Goal: Task Accomplishment & Management: Manage account settings

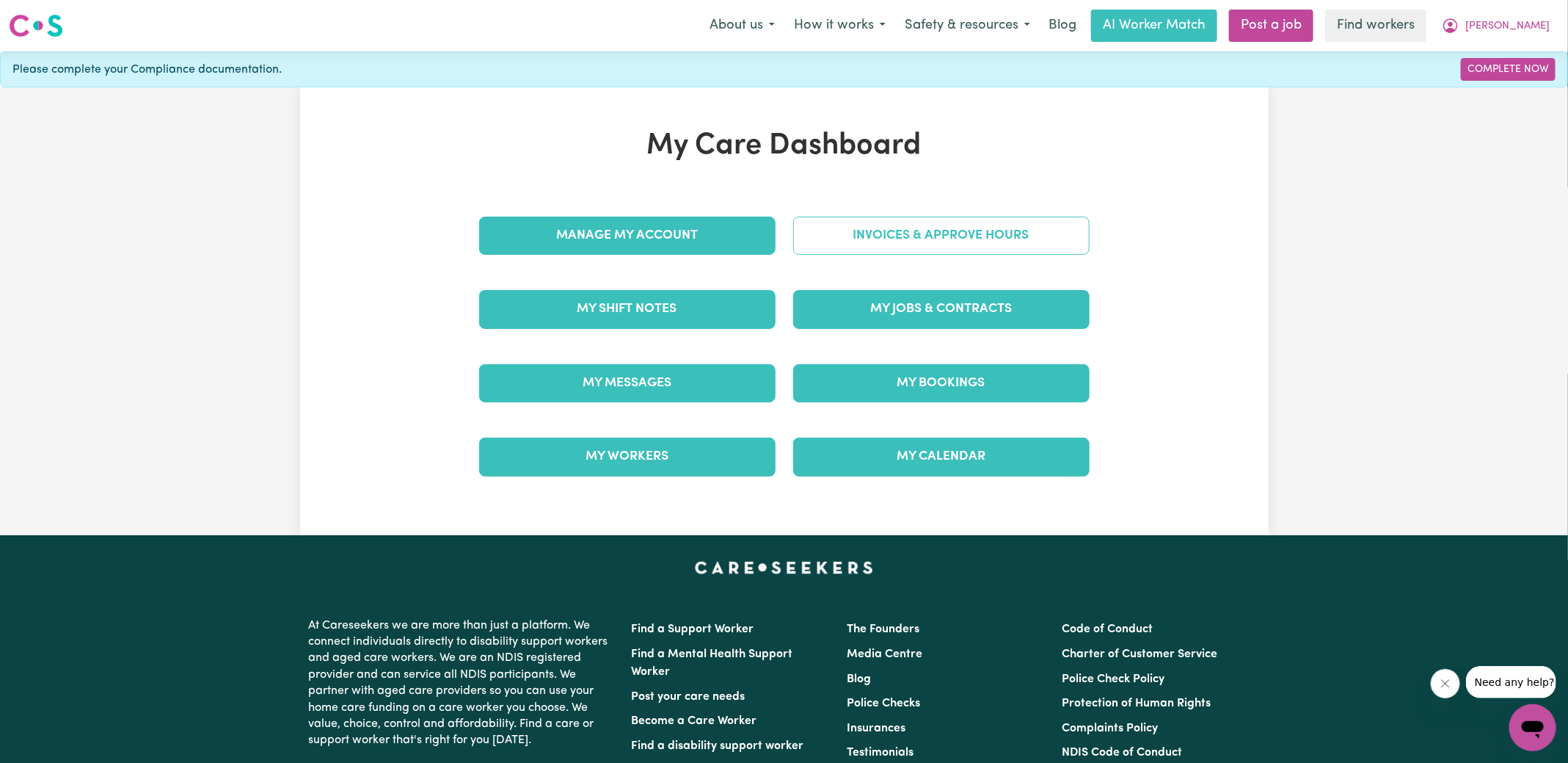
click at [823, 233] on link "Invoices & Approve Hours" at bounding box center [941, 236] width 296 height 38
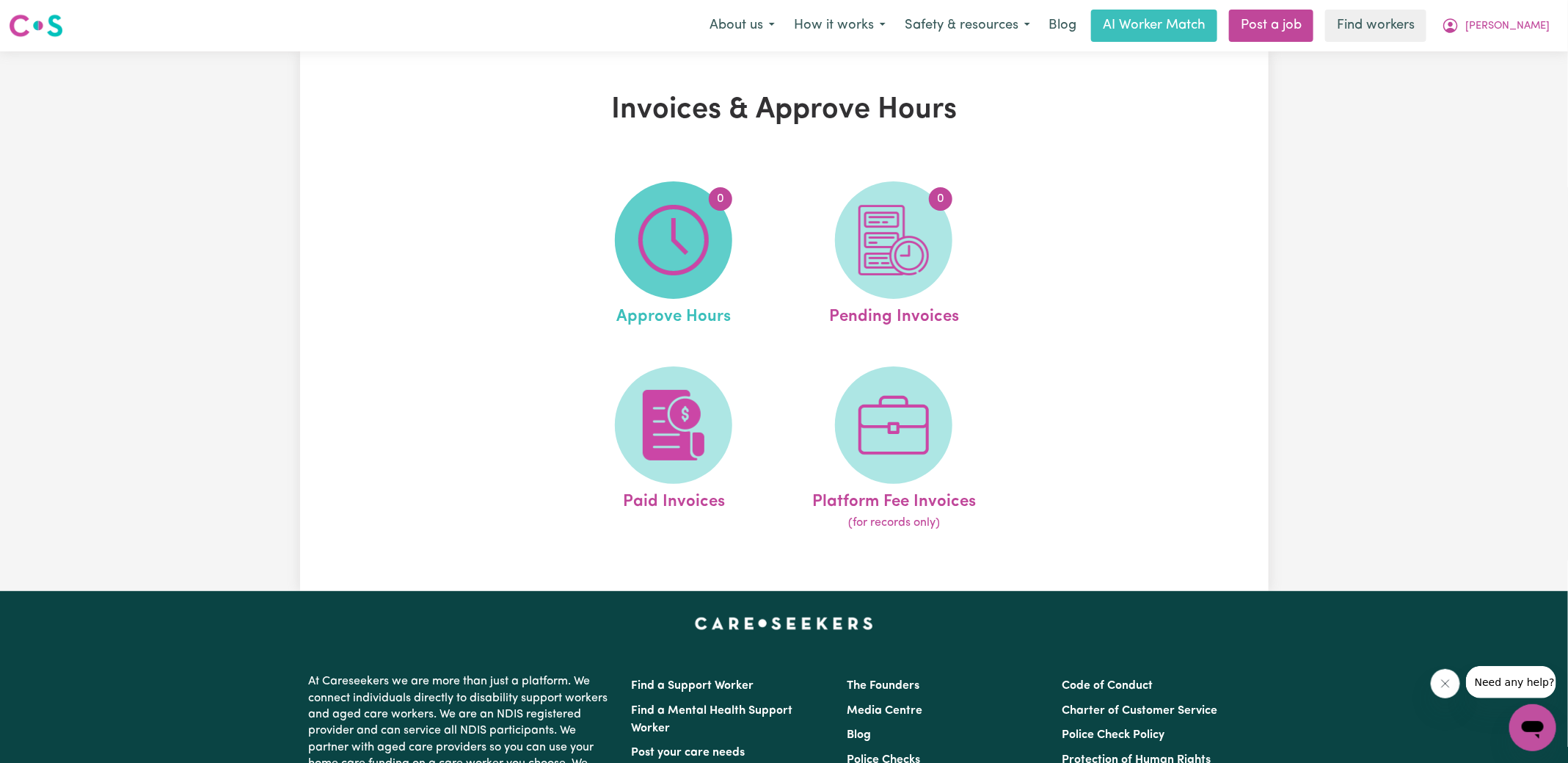
click at [705, 243] on img at bounding box center [673, 239] width 70 height 70
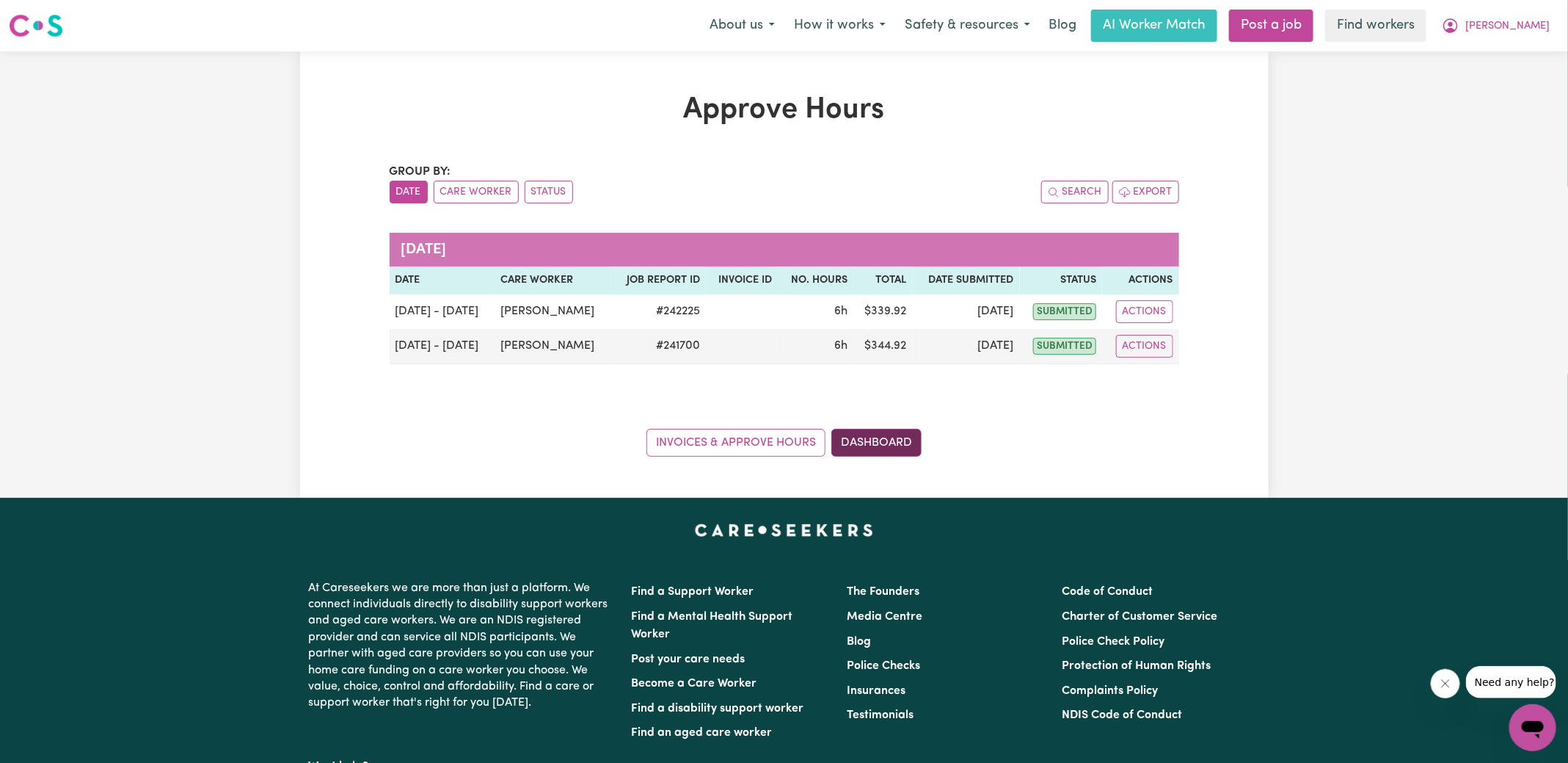
click at [915, 440] on link "Dashboard" at bounding box center [876, 443] width 90 height 28
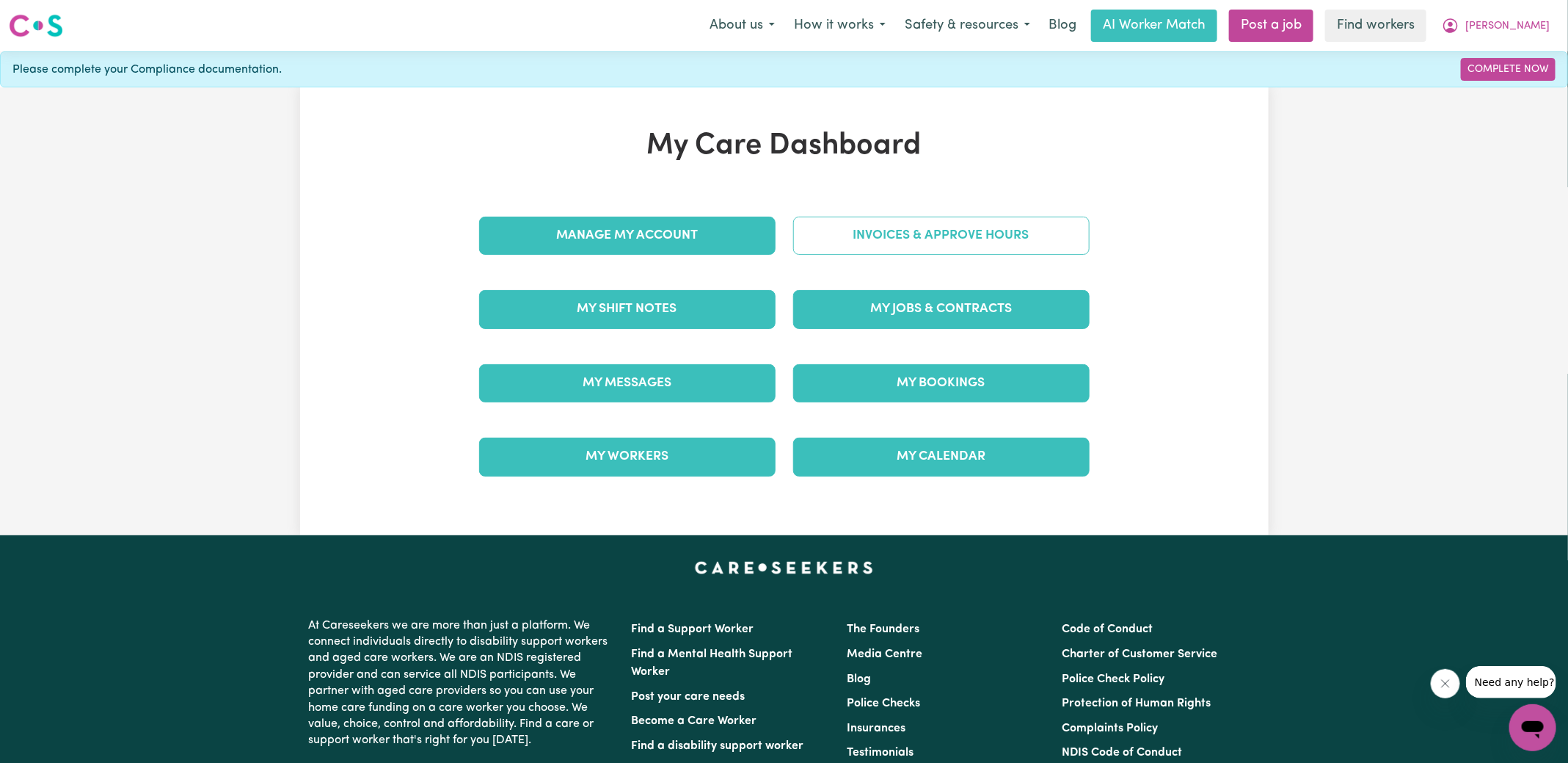
click at [868, 228] on link "Invoices & Approve Hours" at bounding box center [941, 236] width 296 height 38
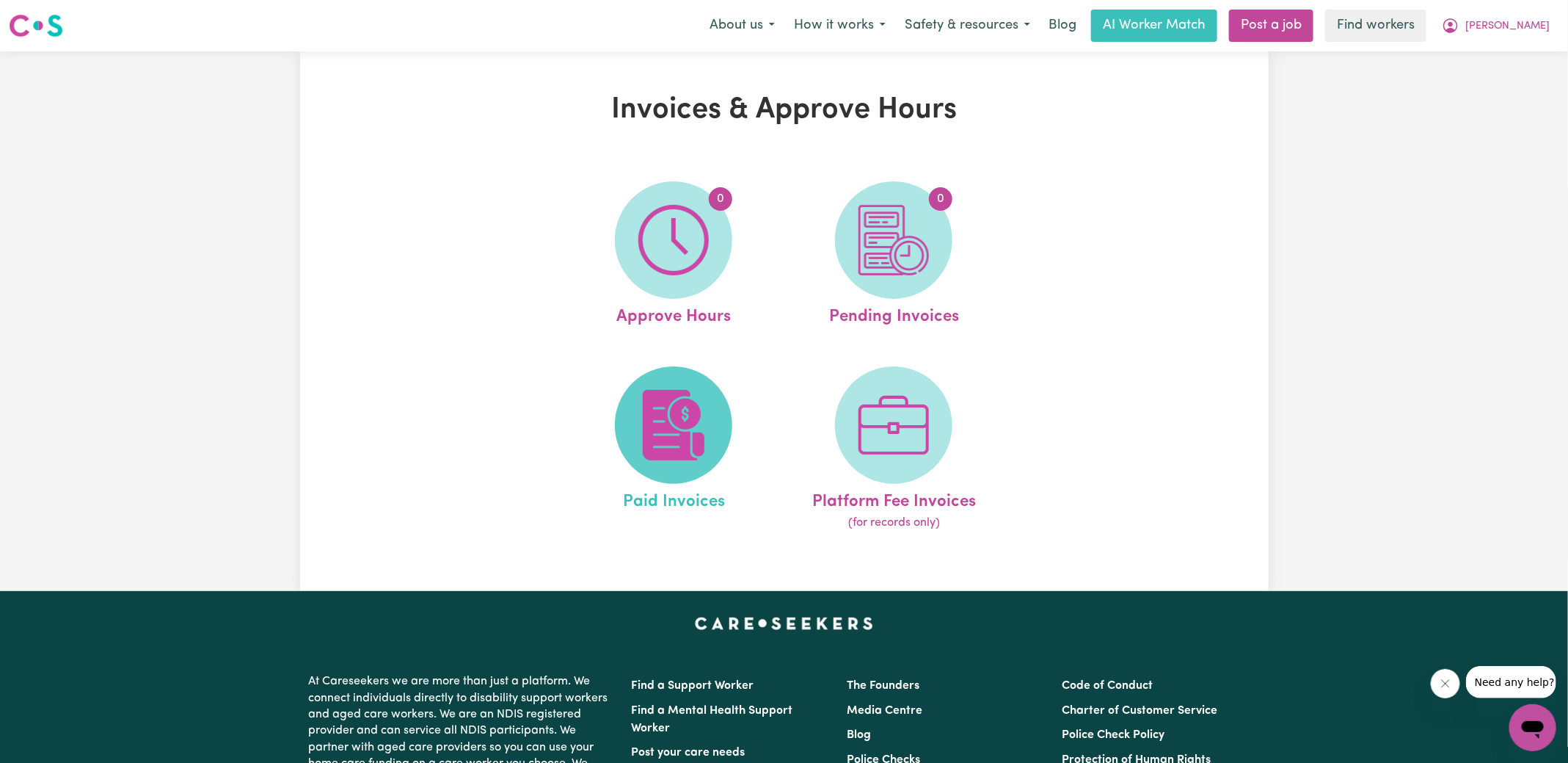
click at [709, 411] on img at bounding box center [673, 424] width 70 height 70
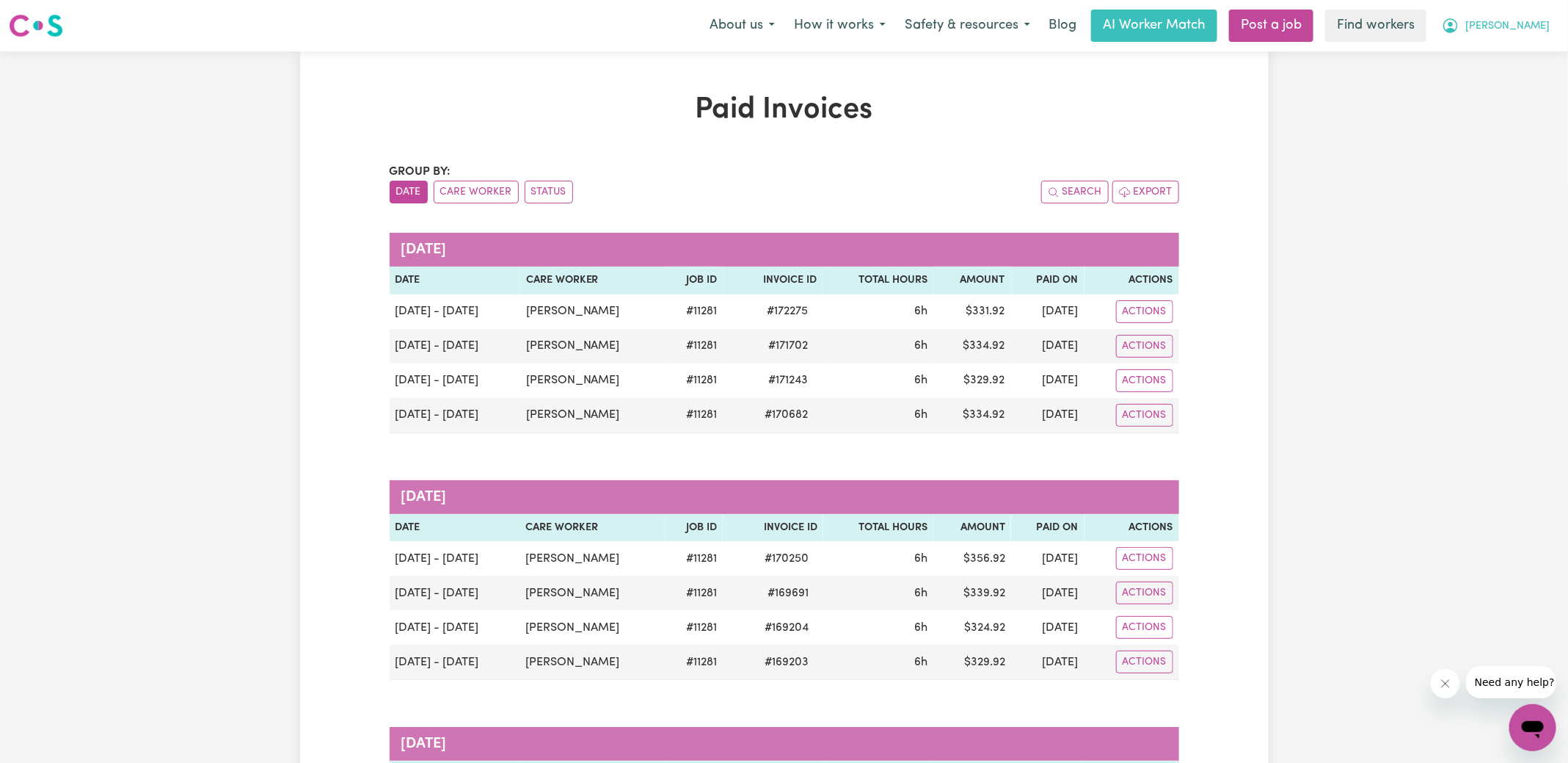
click at [1554, 27] on button "[PERSON_NAME]" at bounding box center [1495, 26] width 127 height 31
click at [1493, 52] on link "My Dashboard" at bounding box center [1500, 57] width 116 height 28
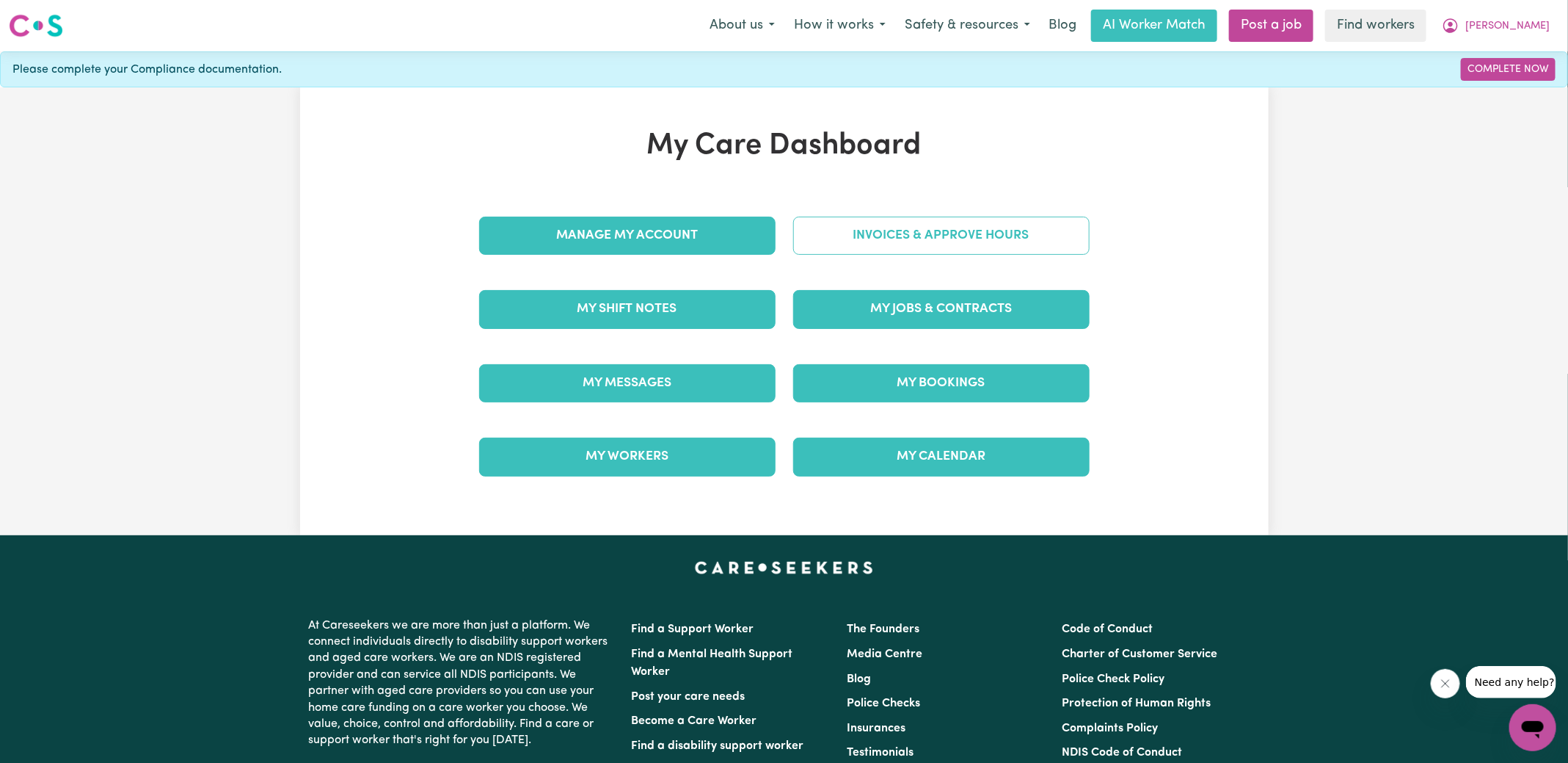
click at [926, 242] on link "Invoices & Approve Hours" at bounding box center [941, 236] width 296 height 38
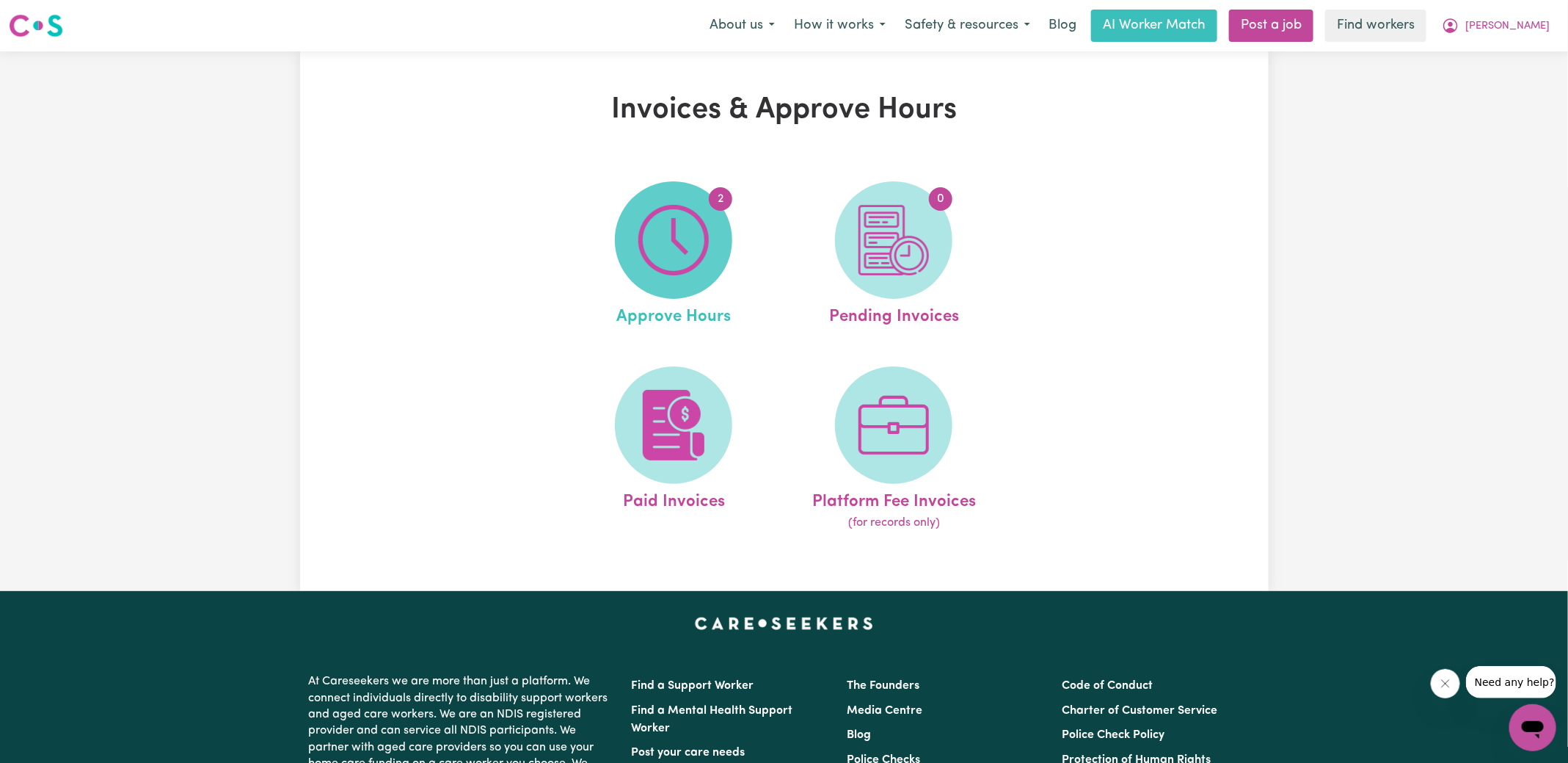
click at [713, 248] on span "2" at bounding box center [674, 240] width 118 height 118
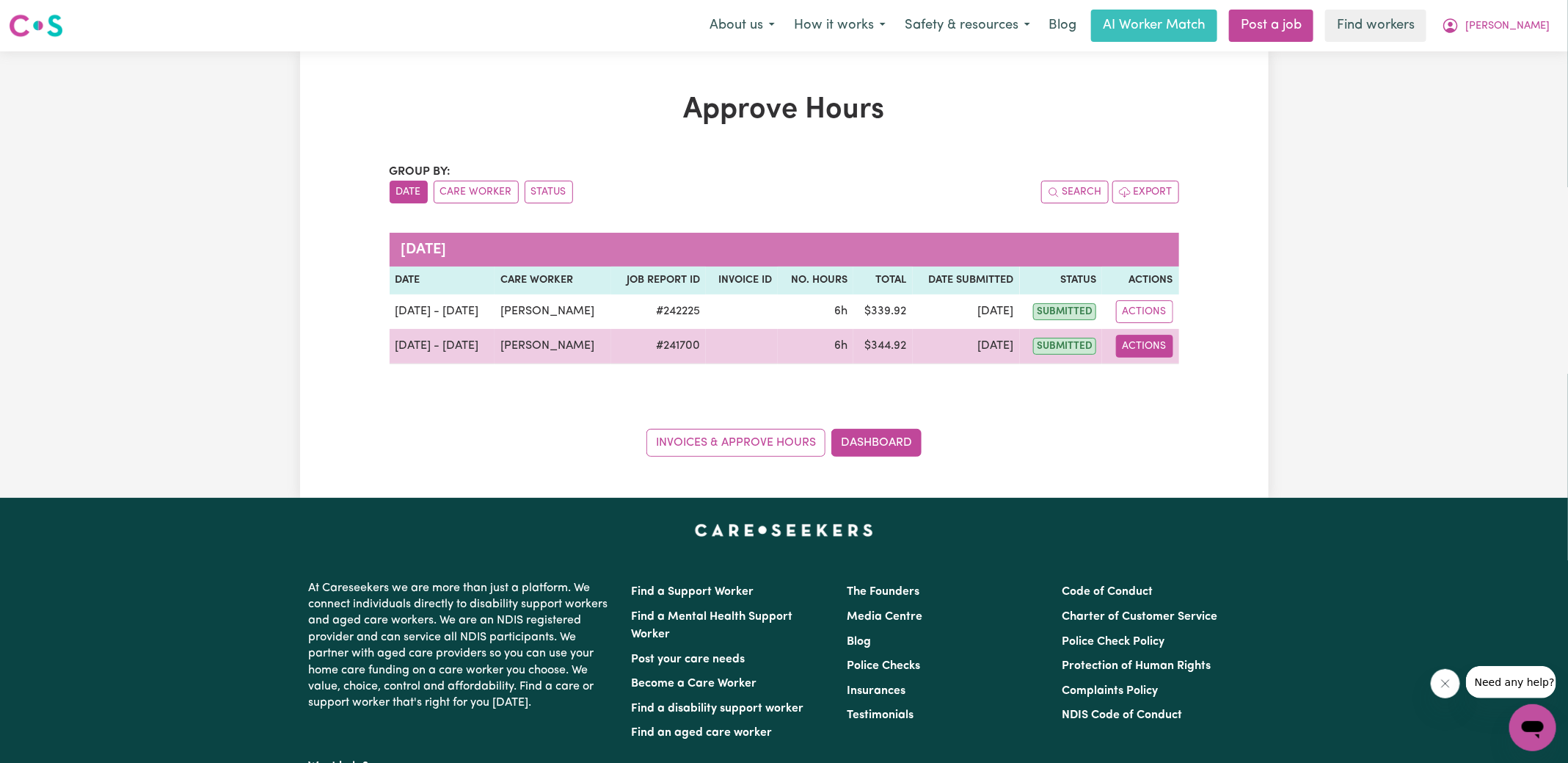
click at [1154, 339] on button "Actions" at bounding box center [1145, 346] width 57 height 23
click at [1165, 382] on link "View Job Report" at bounding box center [1181, 379] width 126 height 29
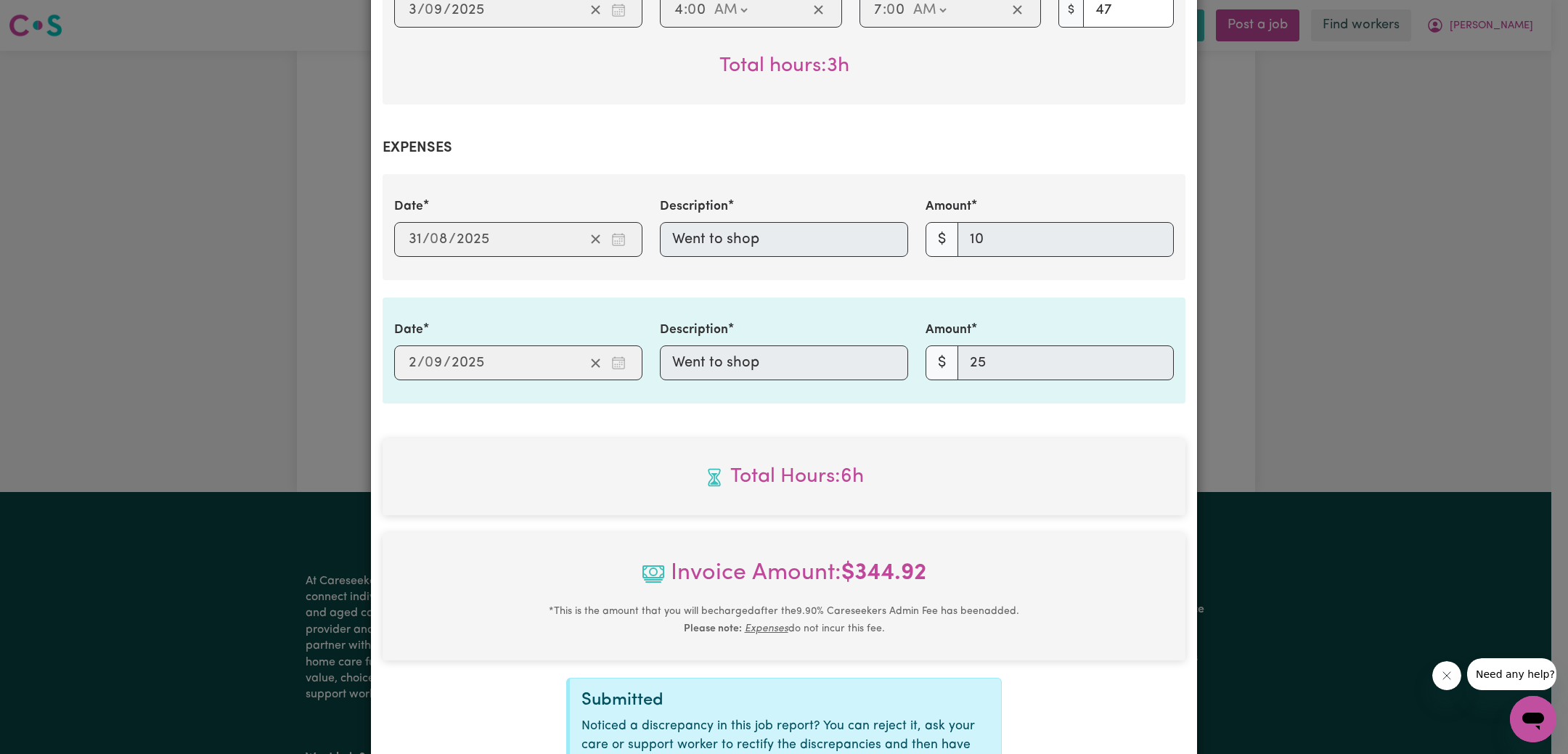
scroll to position [752, 0]
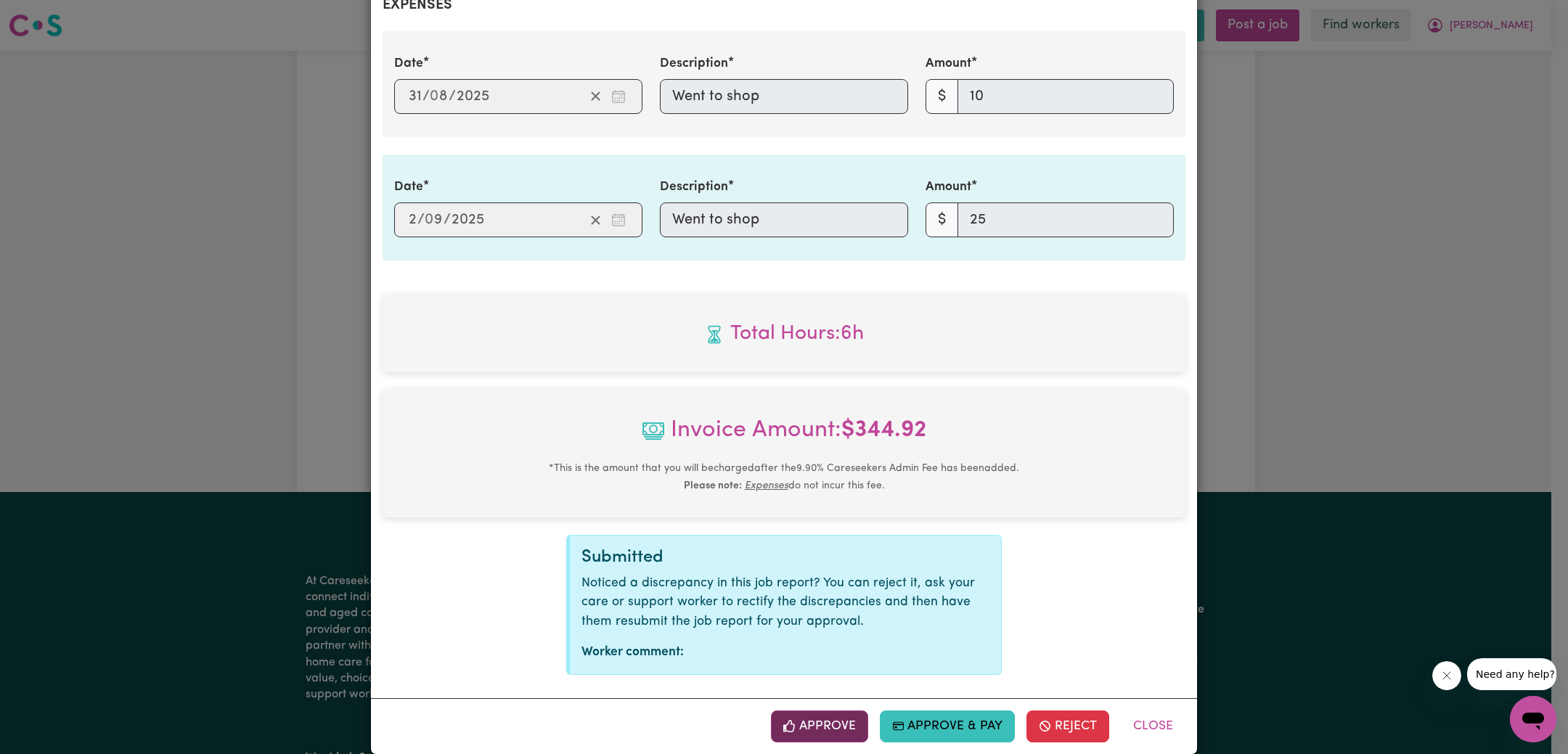
click at [848, 710] on button "Approve" at bounding box center [820, 726] width 98 height 32
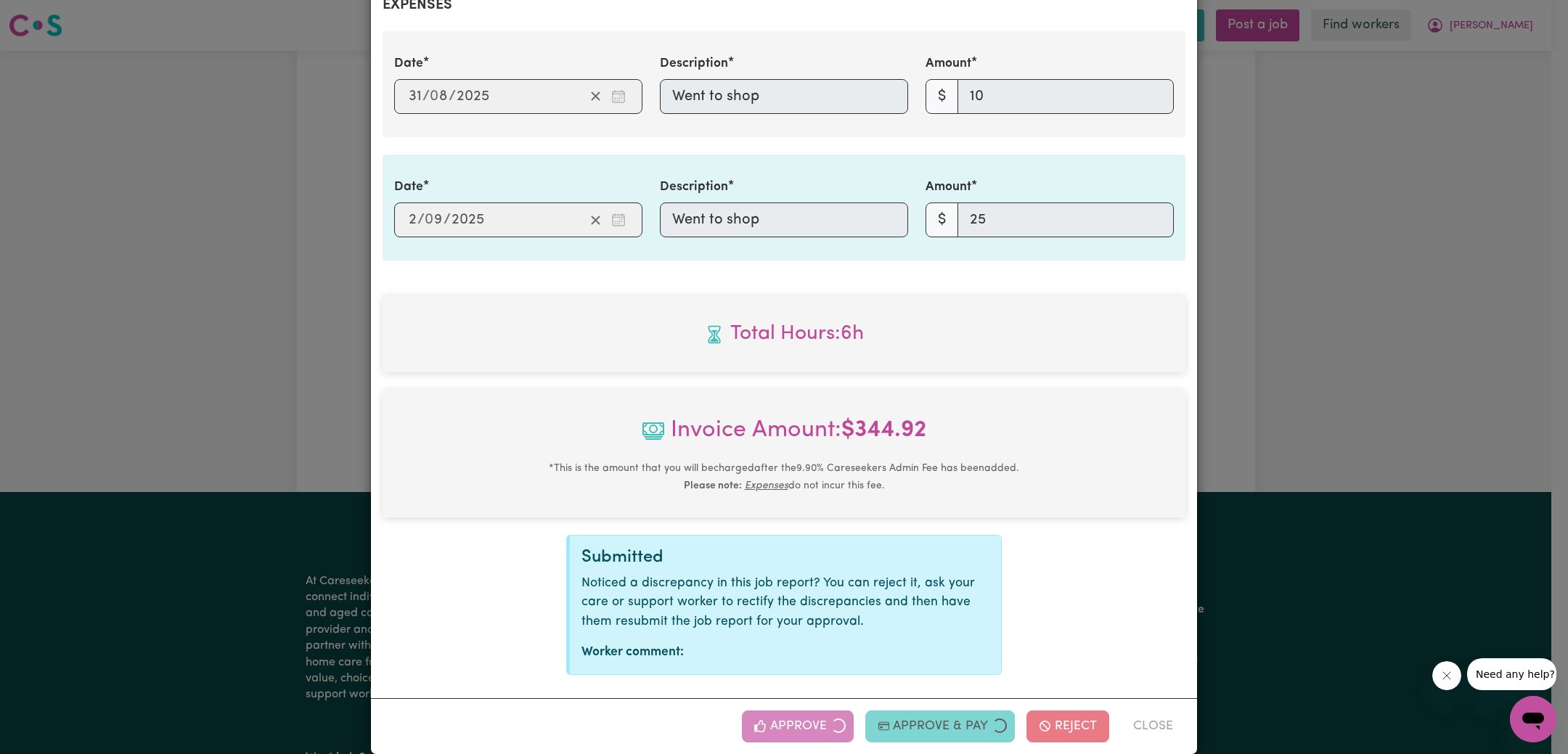
click at [1354, 399] on div "Job Report # 241700 - [PERSON_NAME] Summary Job report # 241700 Client name: [P…" at bounding box center [784, 377] width 1568 height 754
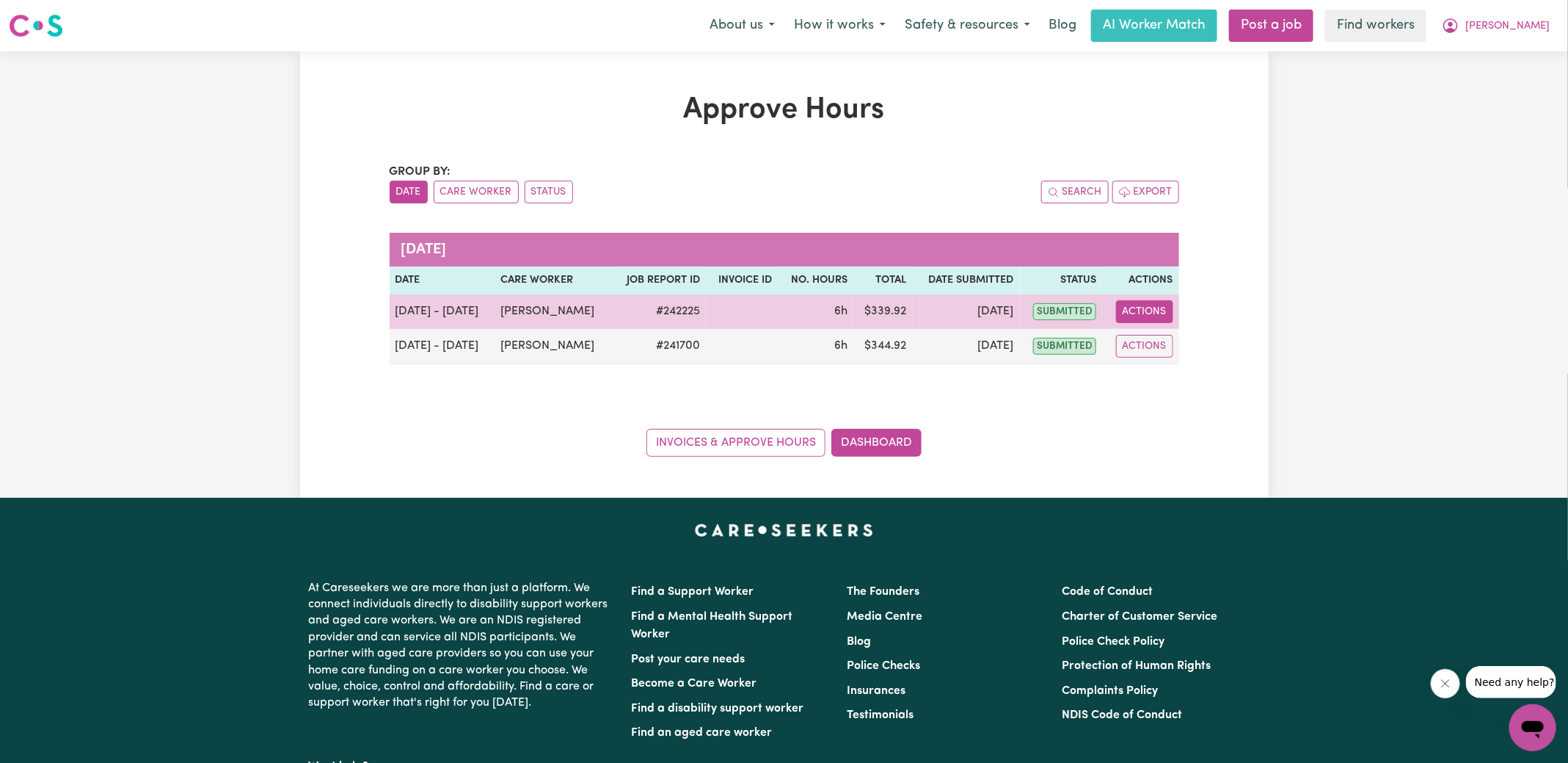
click at [1158, 320] on button "Actions" at bounding box center [1145, 312] width 57 height 23
click at [1174, 338] on link "View Job Report" at bounding box center [1181, 345] width 126 height 29
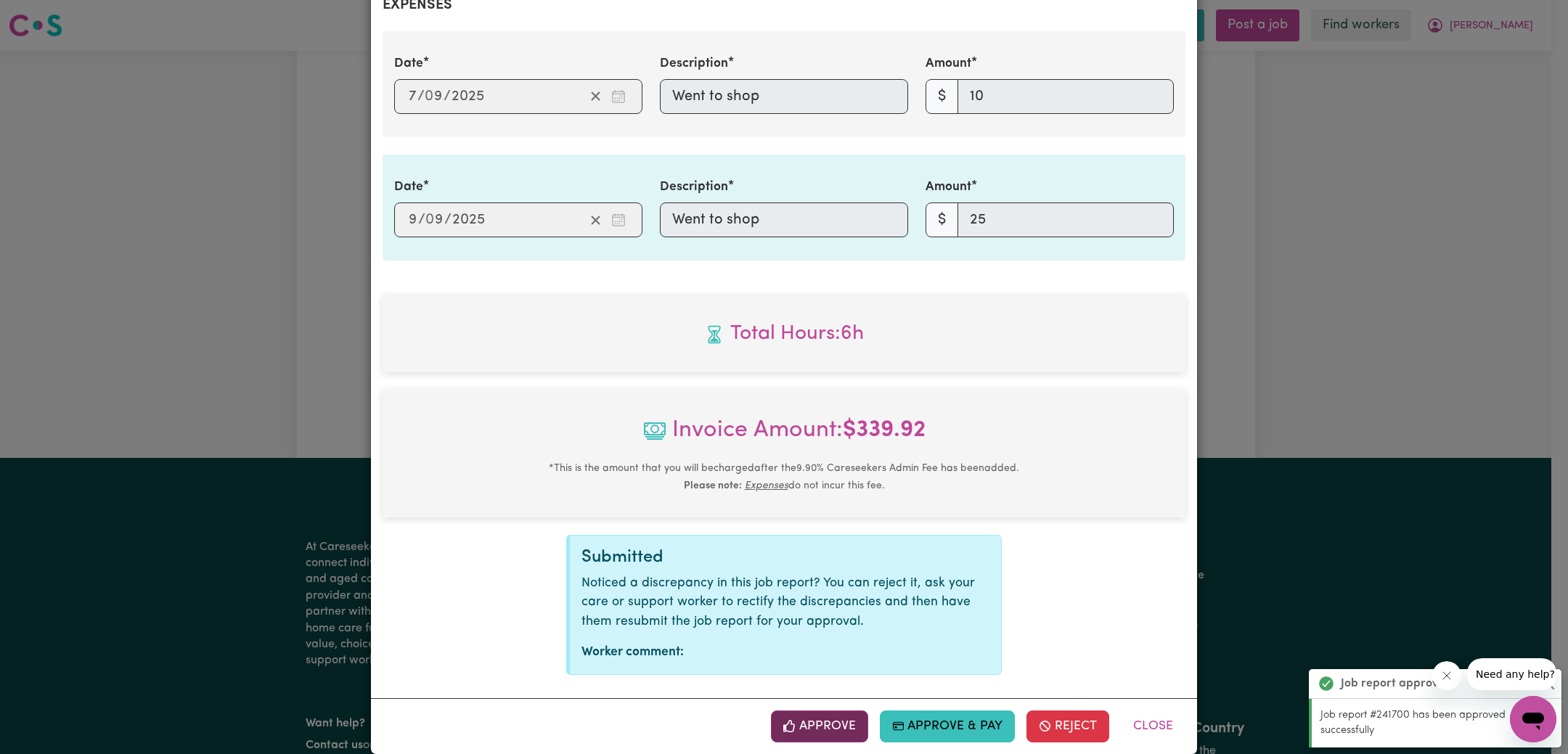
click at [834, 710] on button "Approve" at bounding box center [820, 726] width 98 height 32
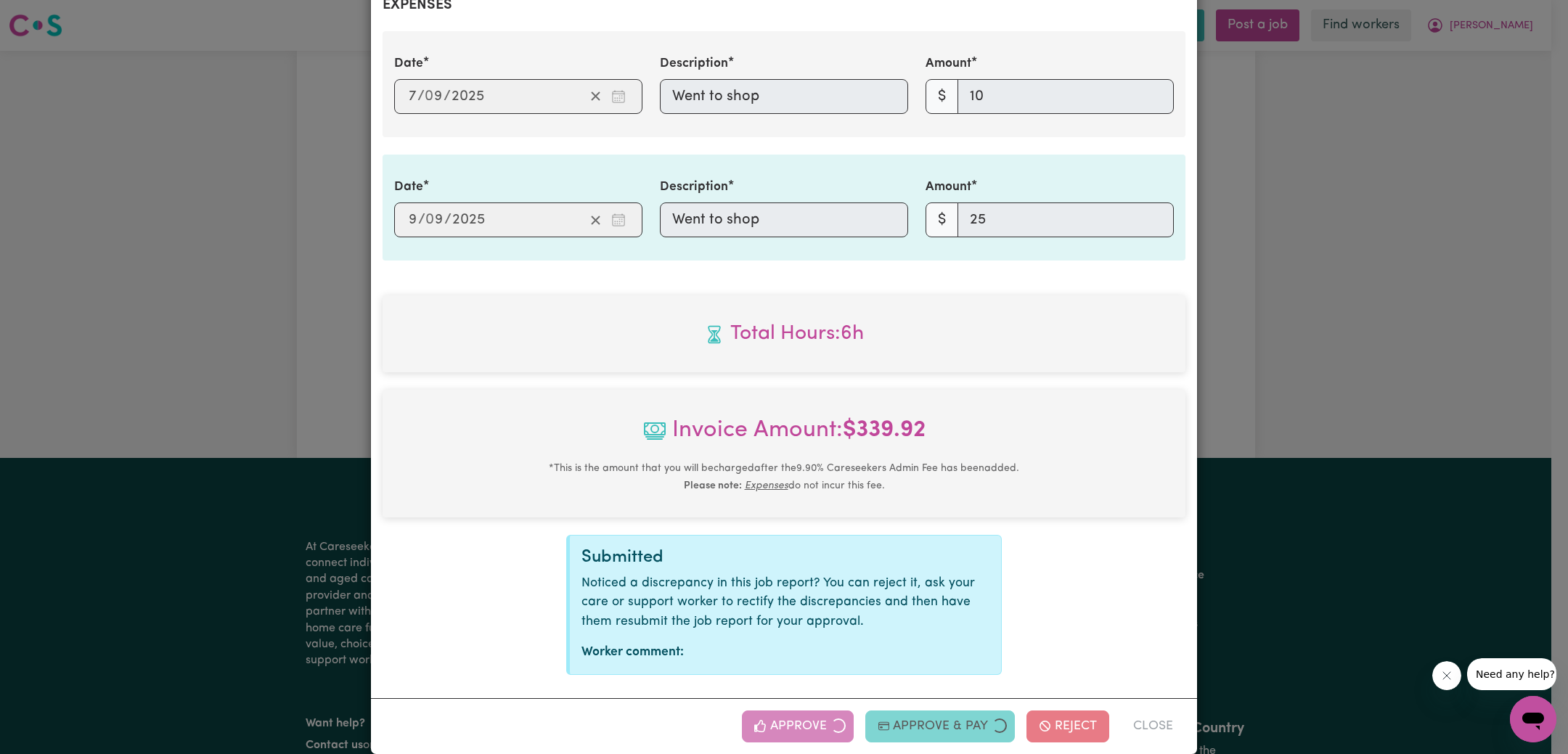
click at [1361, 287] on div "Job Report # 242225 - [PERSON_NAME] Summary Job report # 242225 Client name: [P…" at bounding box center [784, 377] width 1568 height 754
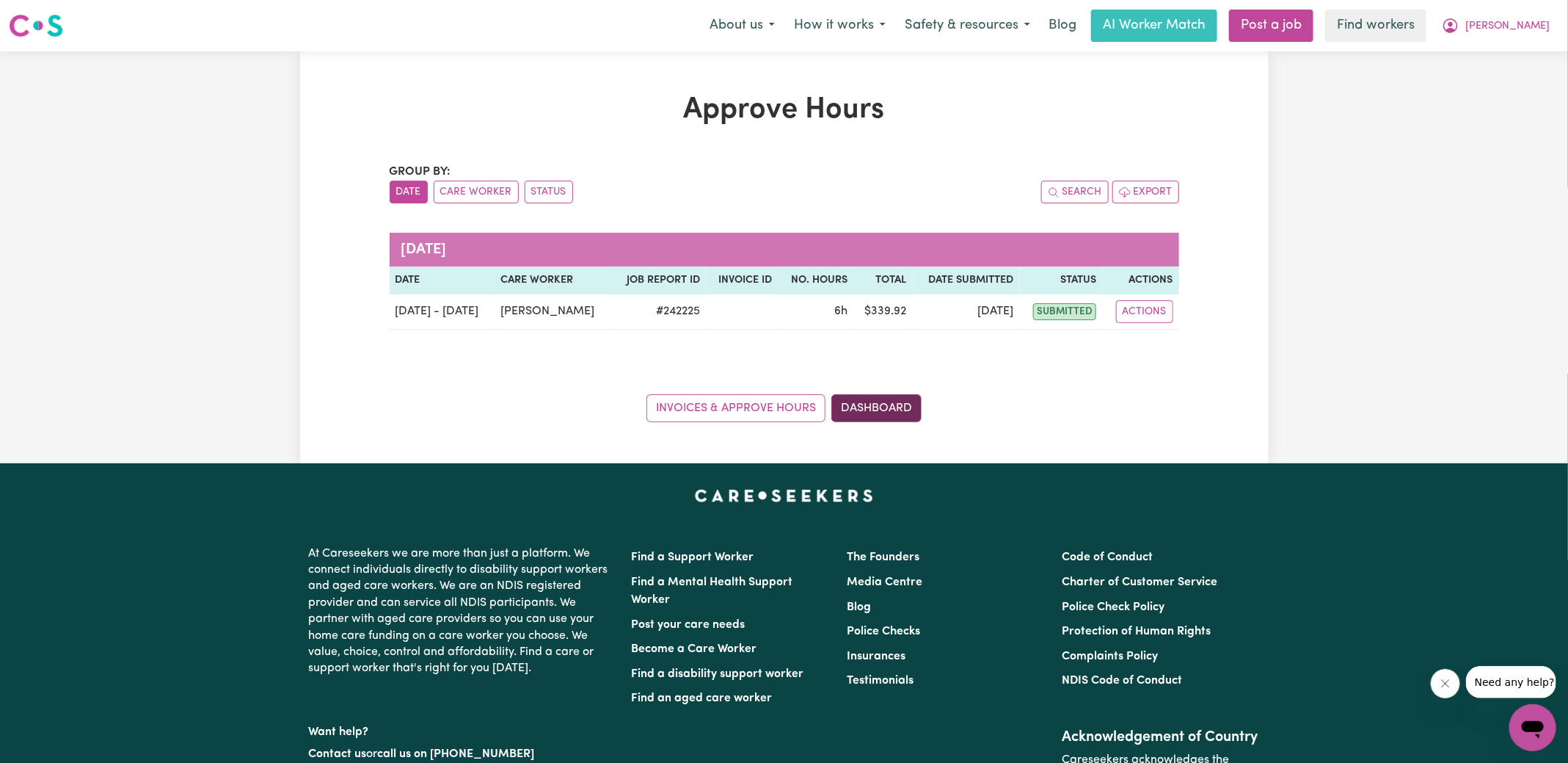
click at [900, 408] on link "Dashboard" at bounding box center [876, 408] width 90 height 28
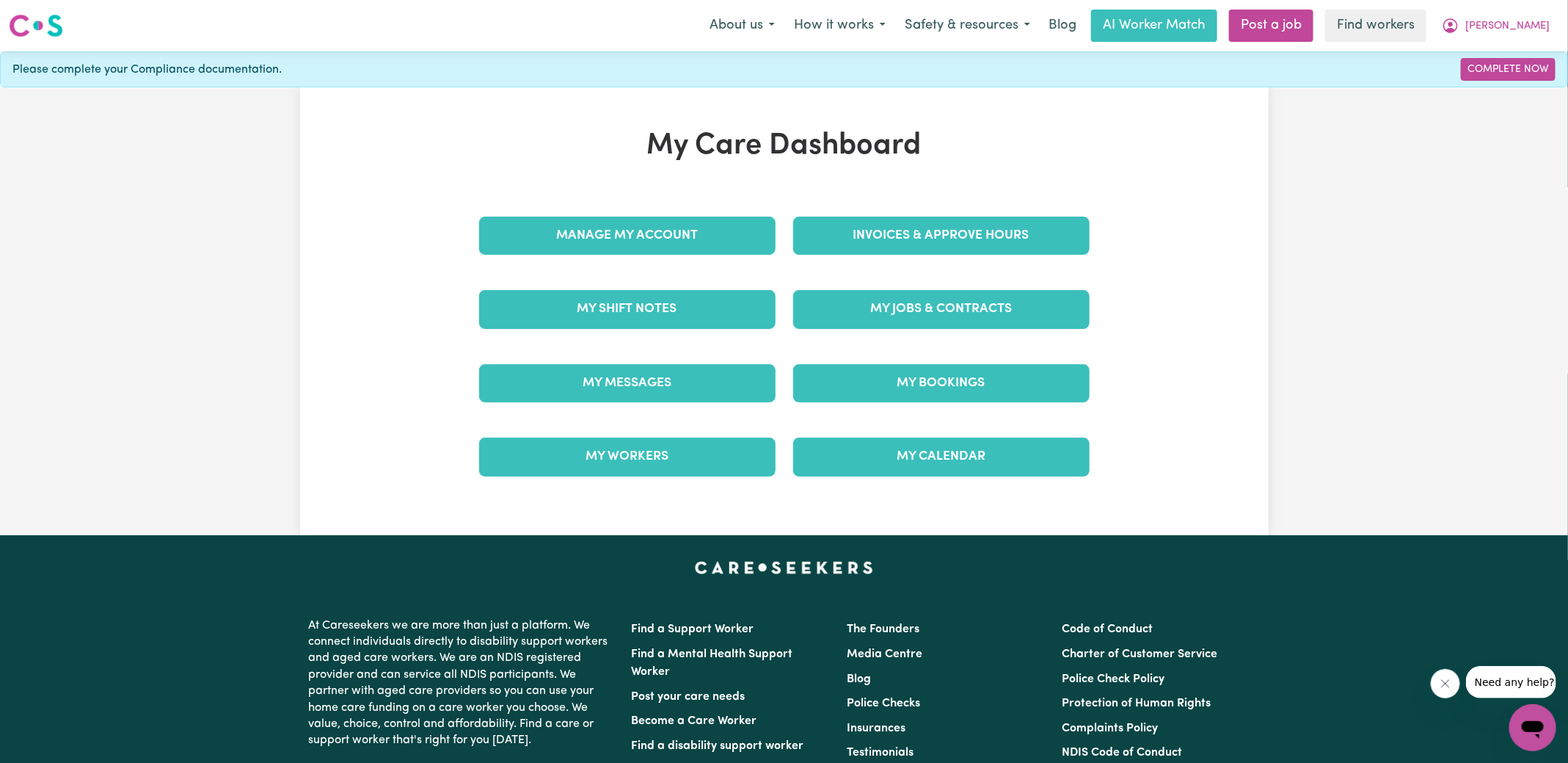
click at [974, 254] on div "Invoices & Approve Hours" at bounding box center [941, 236] width 314 height 74
click at [965, 246] on link "Invoices & Approve Hours" at bounding box center [941, 236] width 296 height 38
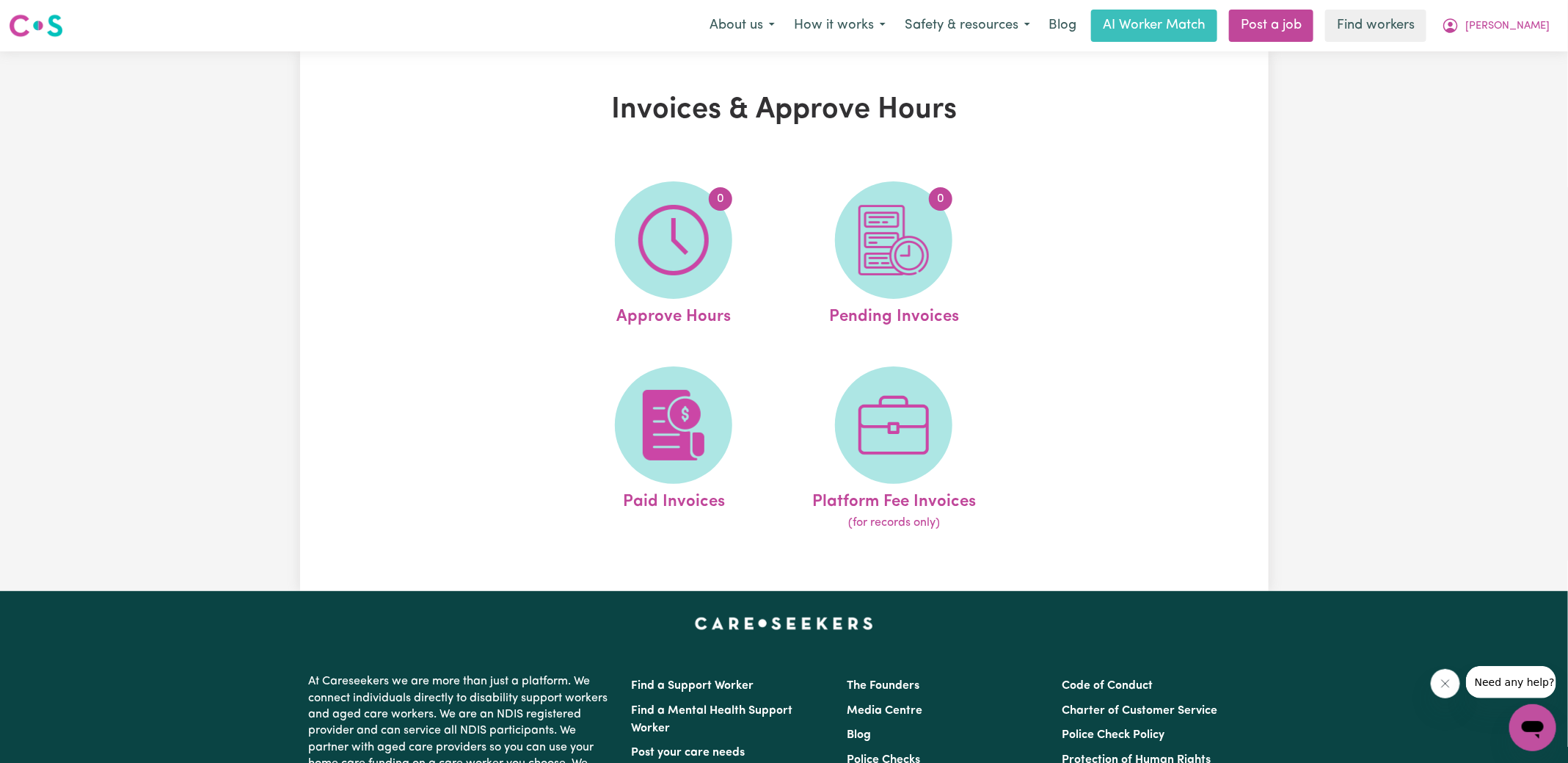
click at [915, 250] on img at bounding box center [894, 239] width 70 height 70
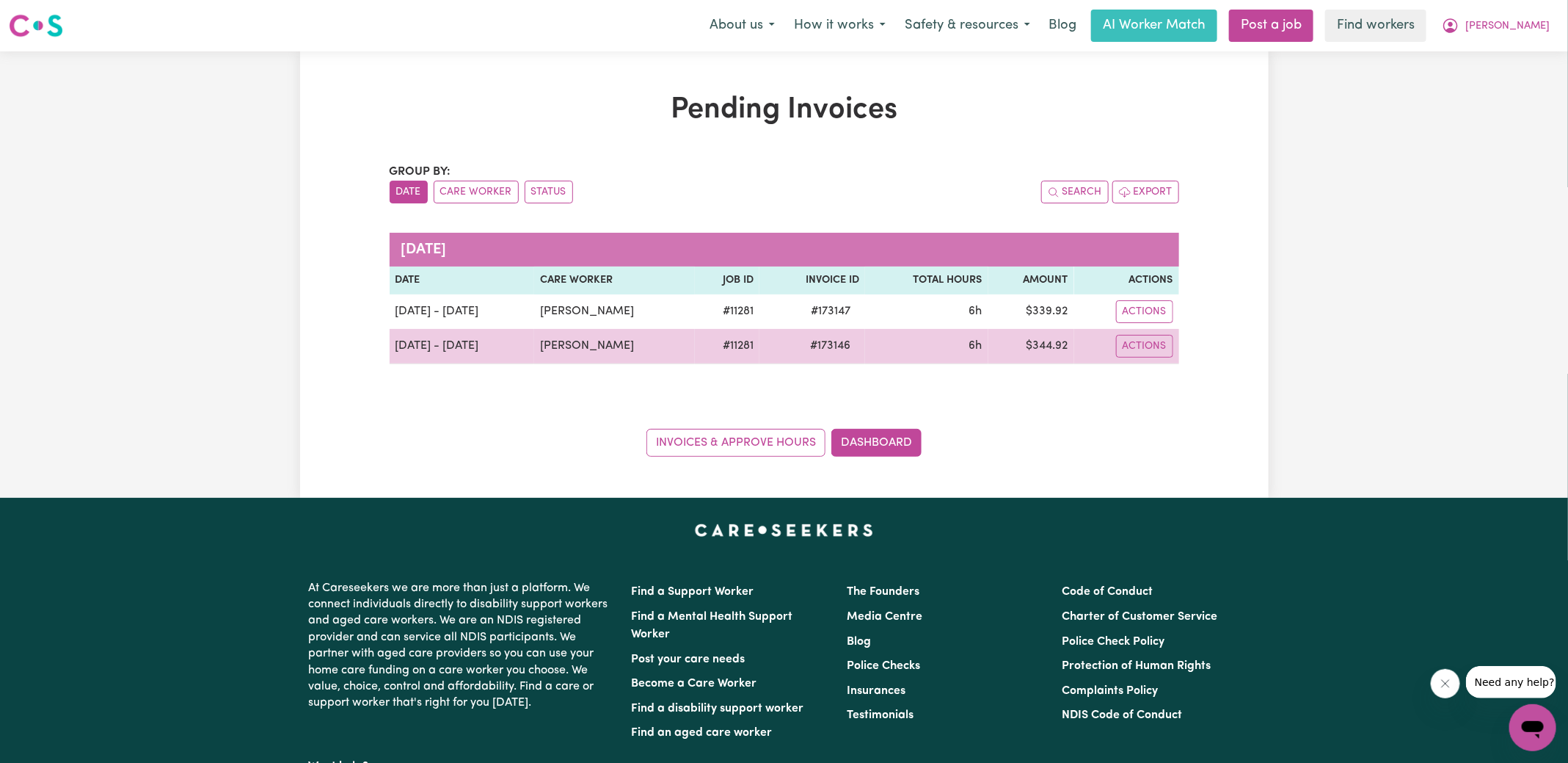
click at [820, 346] on span "# 173146" at bounding box center [829, 346] width 58 height 17
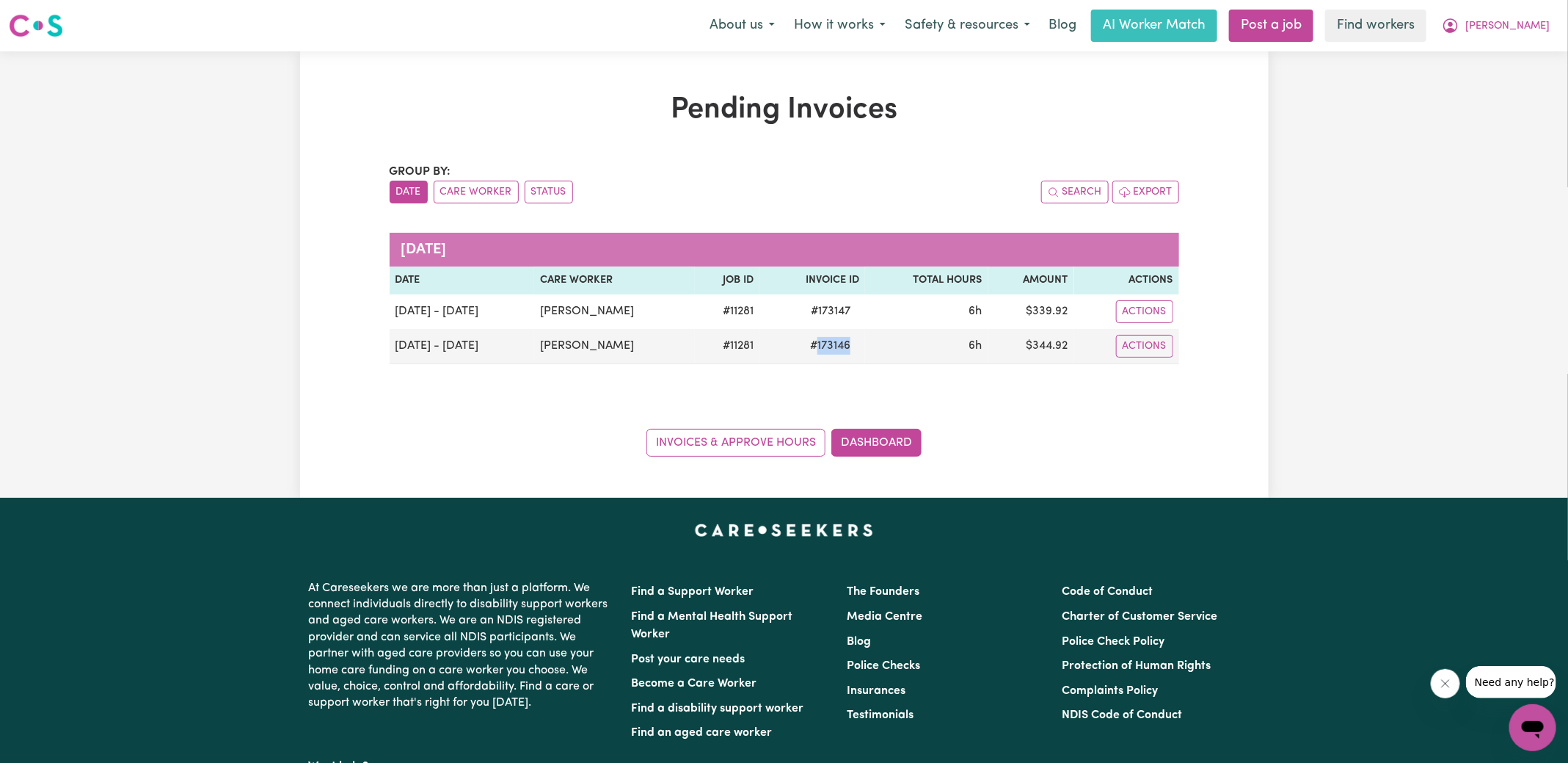
copy span "173146"
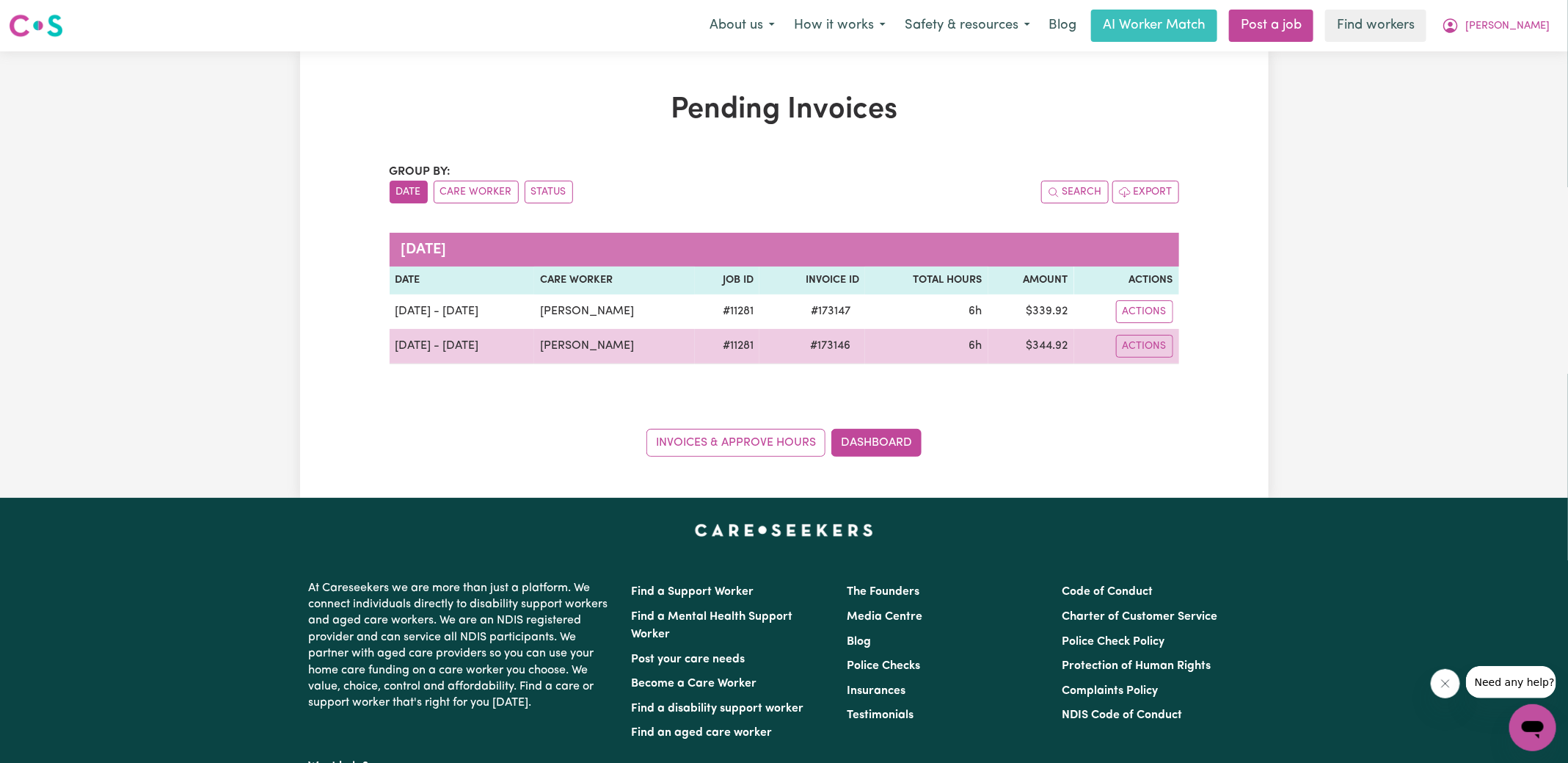
click at [1027, 344] on td "$ 344.92" at bounding box center [1031, 346] width 86 height 36
click at [1038, 339] on td "$ 344.92" at bounding box center [1031, 346] width 86 height 36
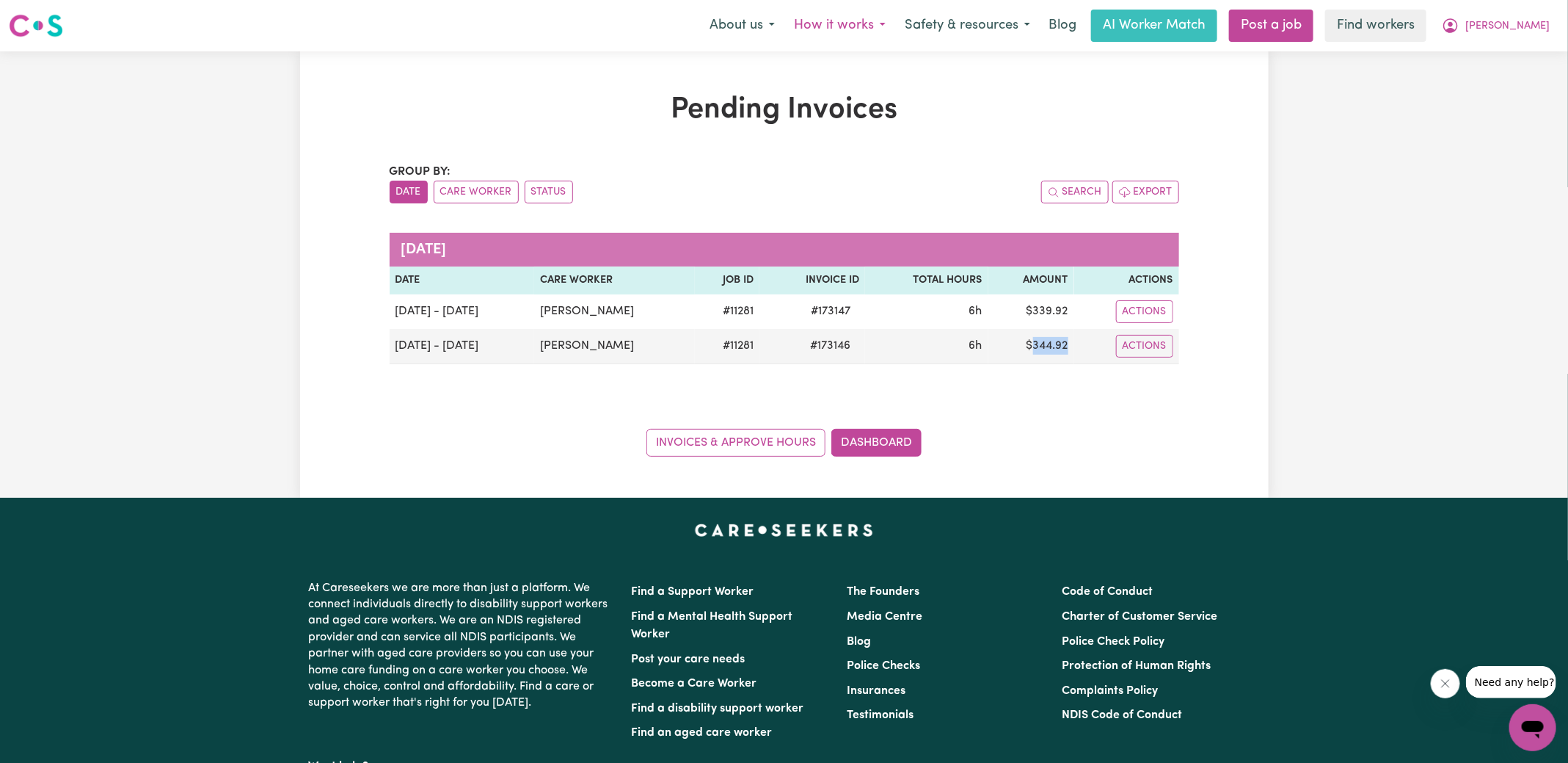
copy td "344.92"
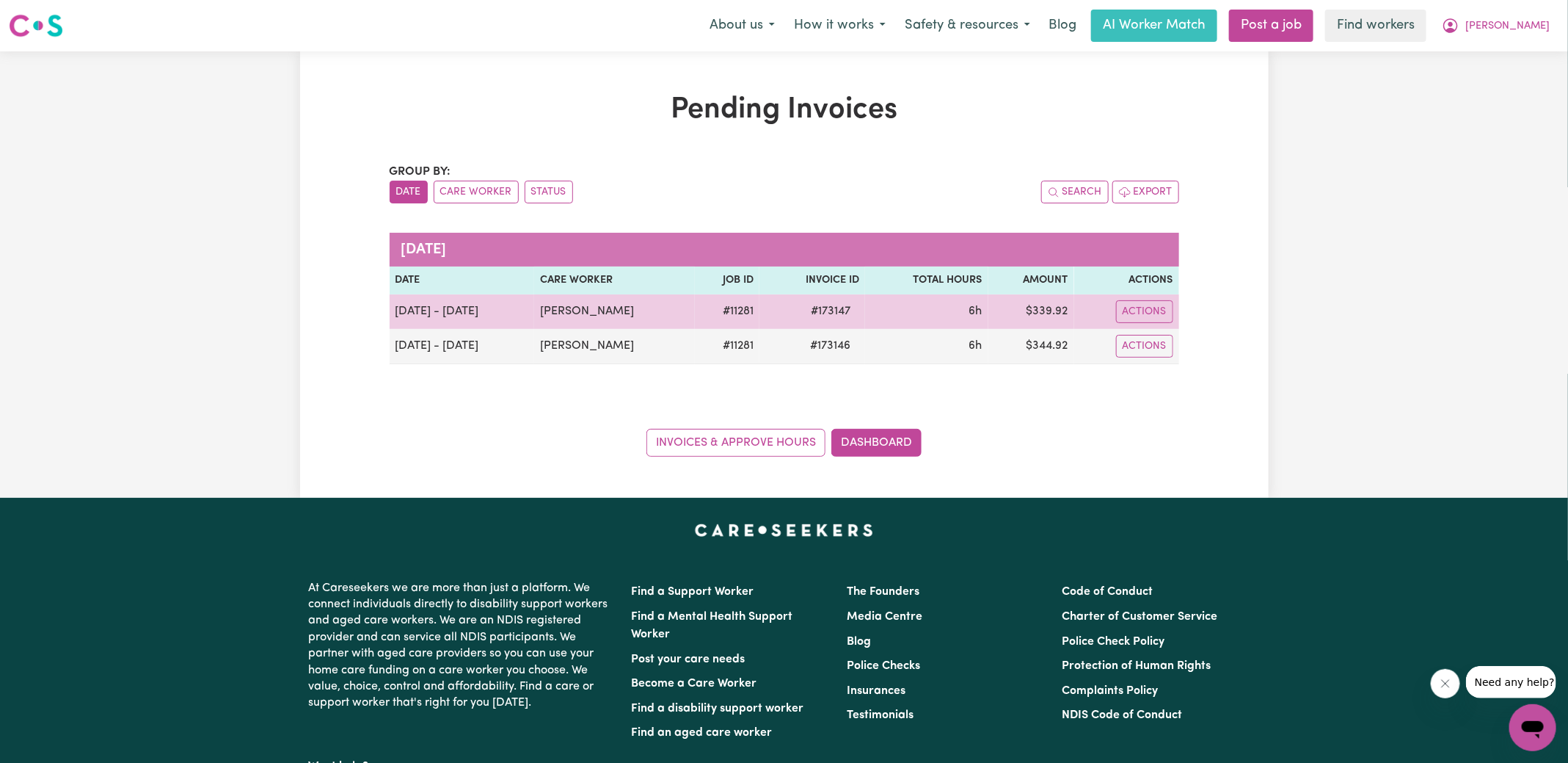
click at [814, 306] on span "# 173147" at bounding box center [830, 311] width 57 height 17
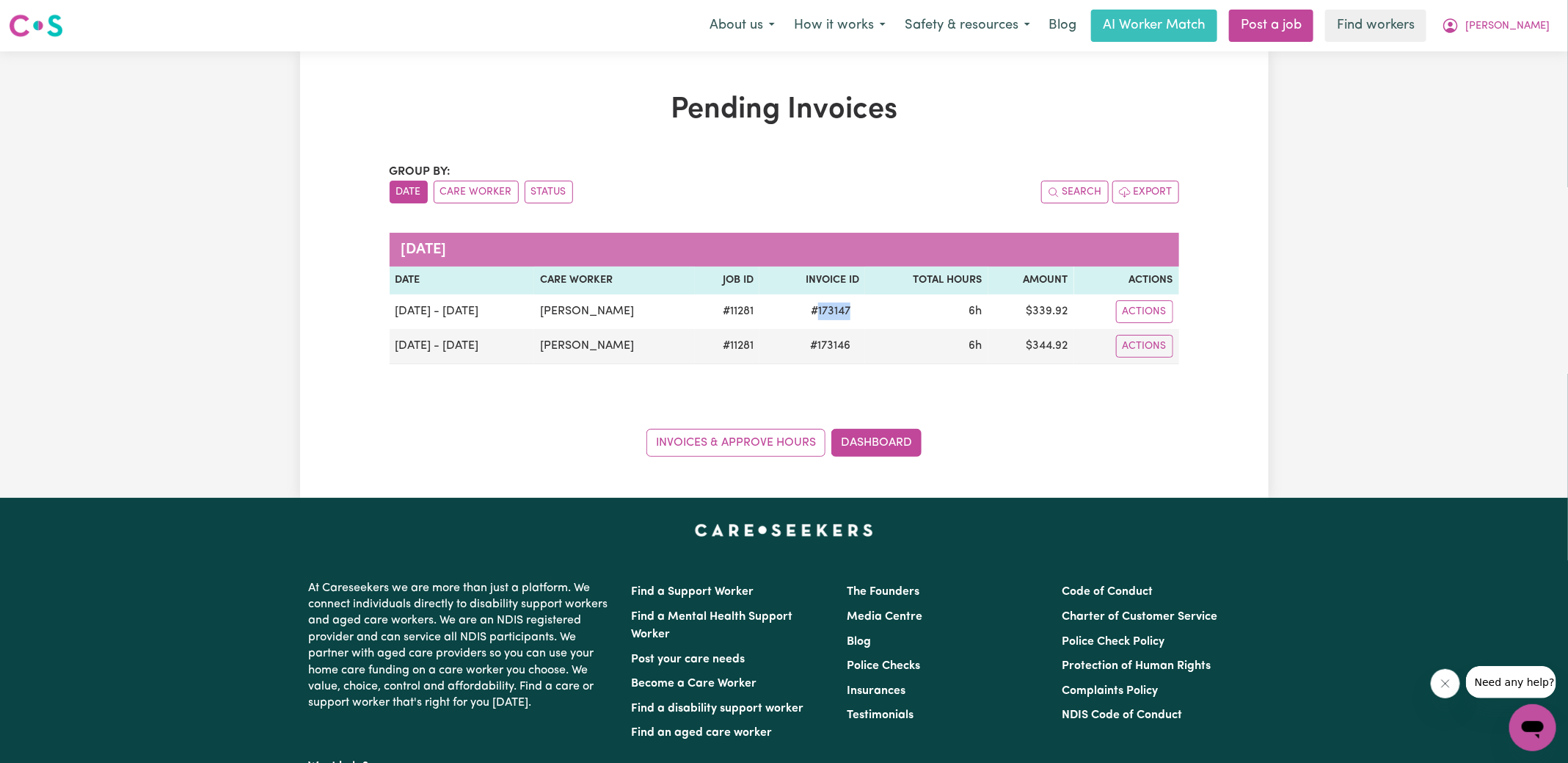
copy span "173147"
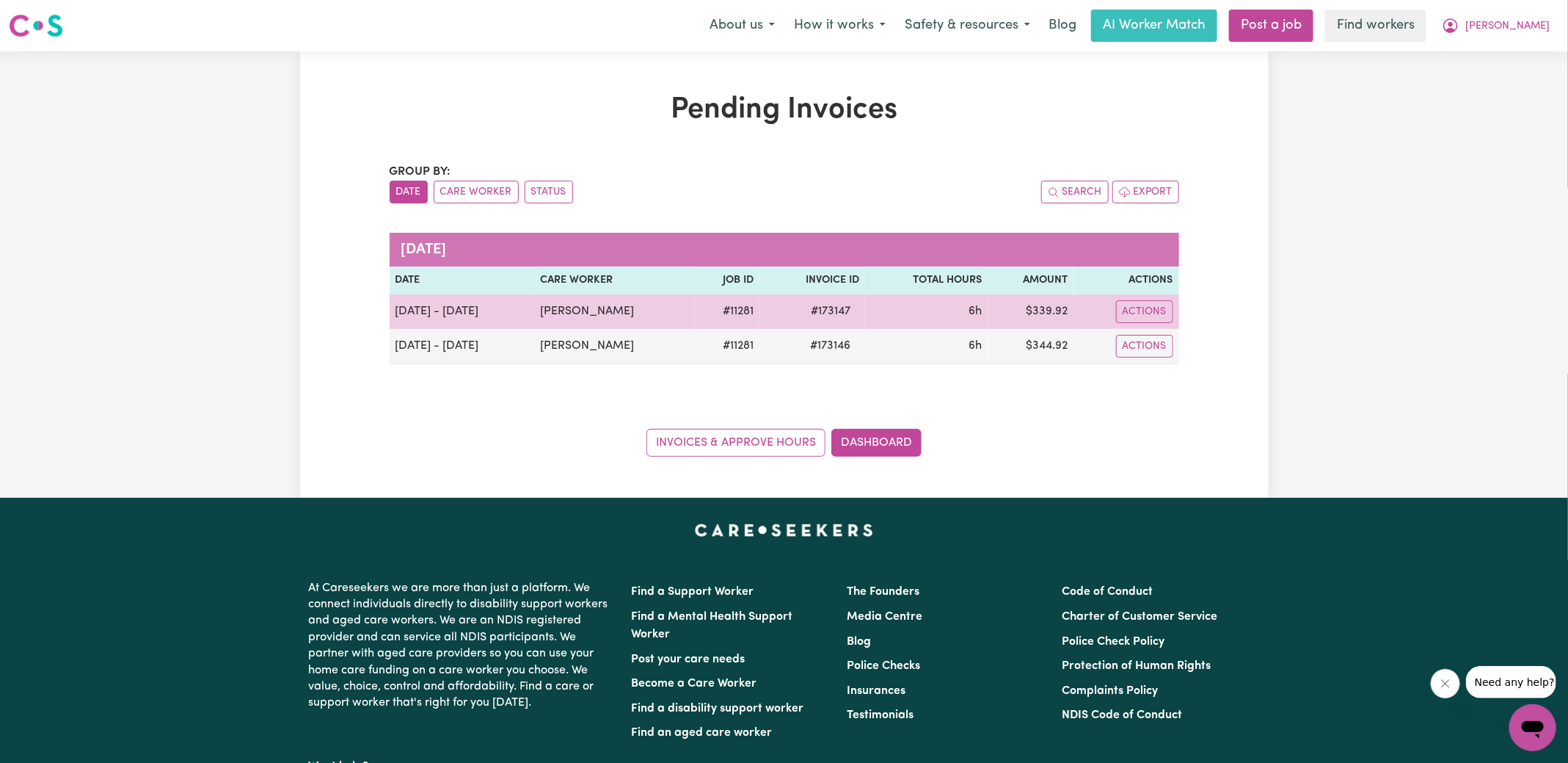
click at [1054, 310] on td "$ 339.92" at bounding box center [1031, 312] width 86 height 35
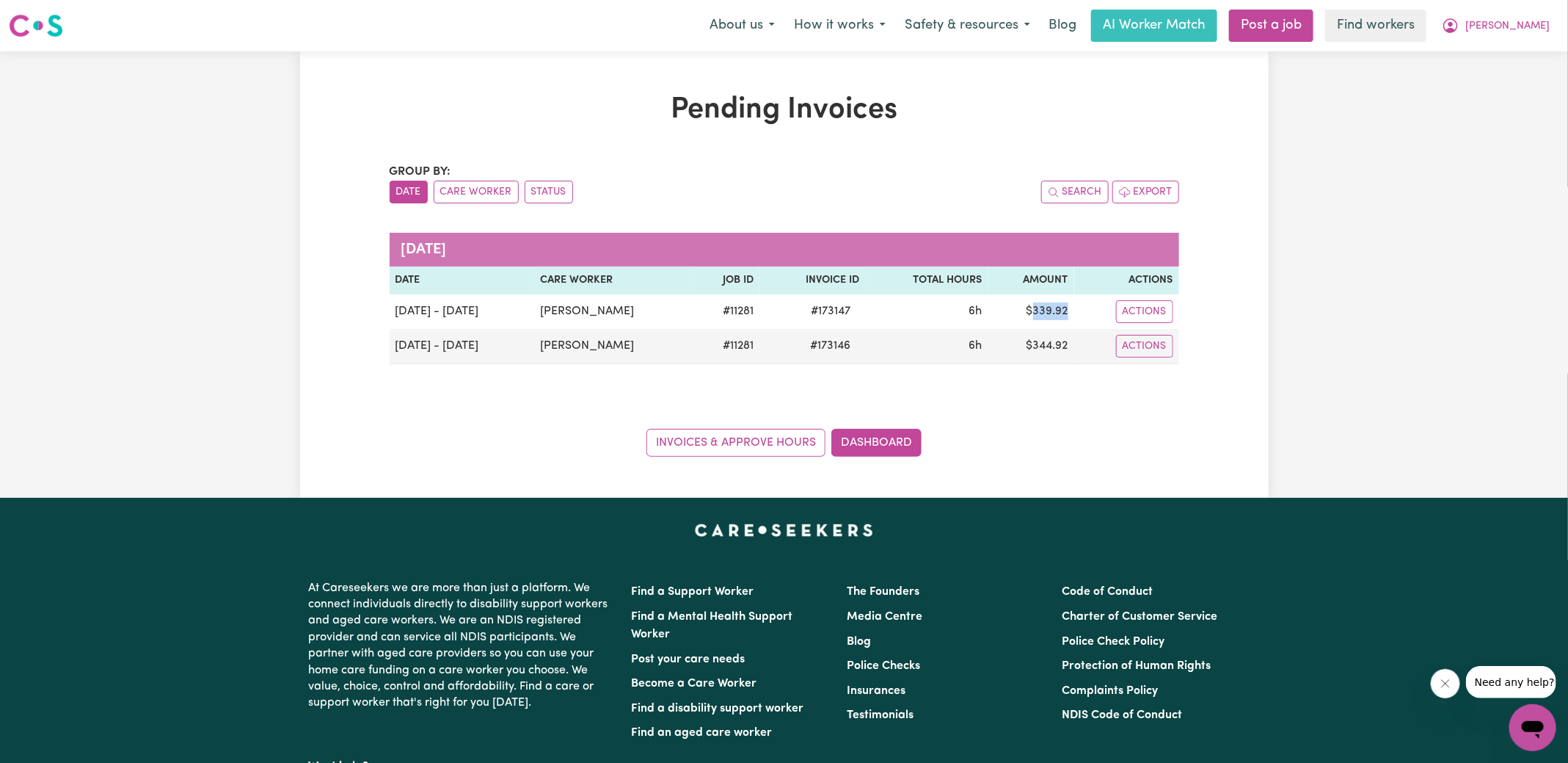
copy td "339.92"
